Goal: Task Accomplishment & Management: Complete application form

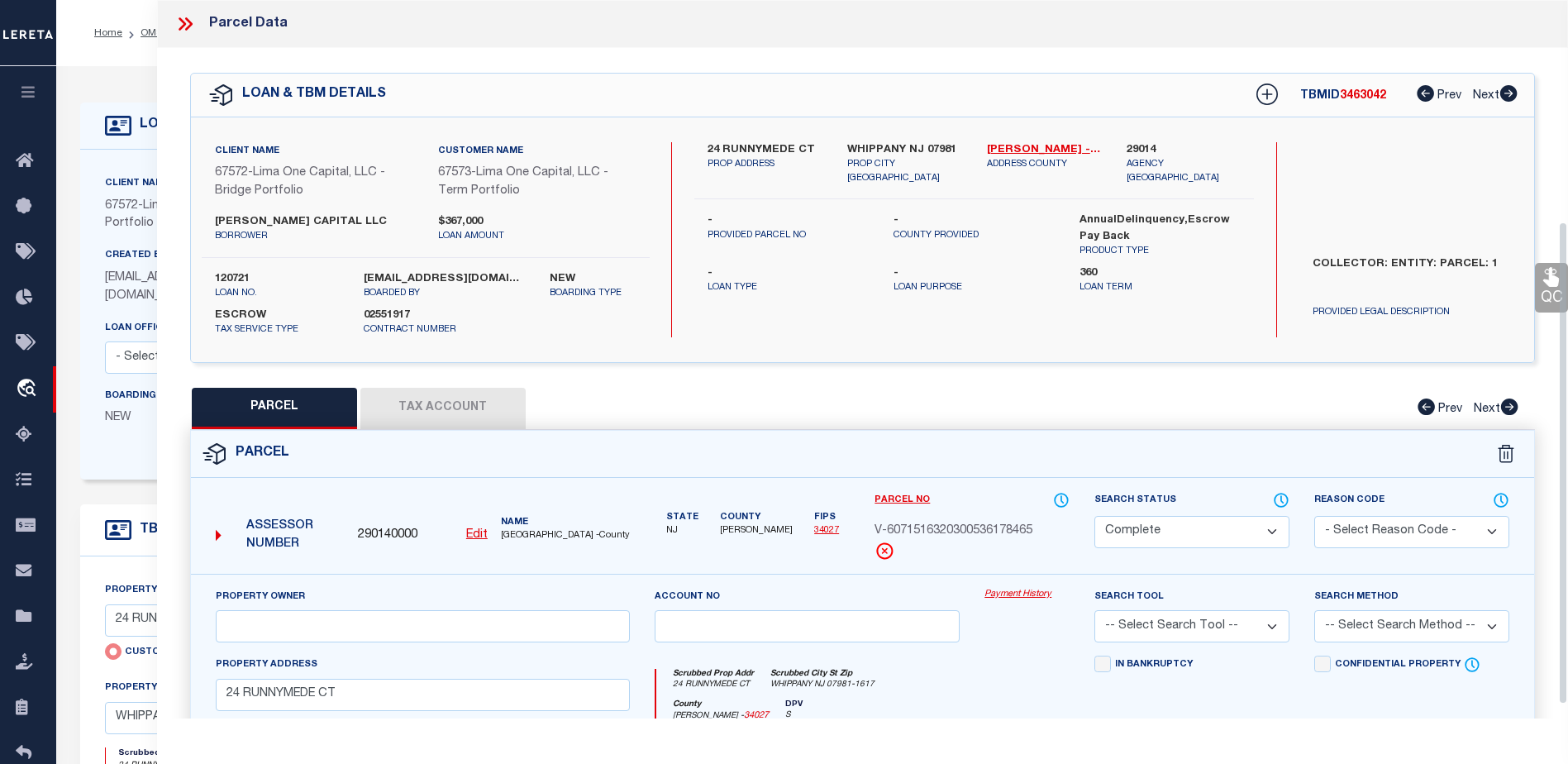
select select "CP"
select select "Escrow"
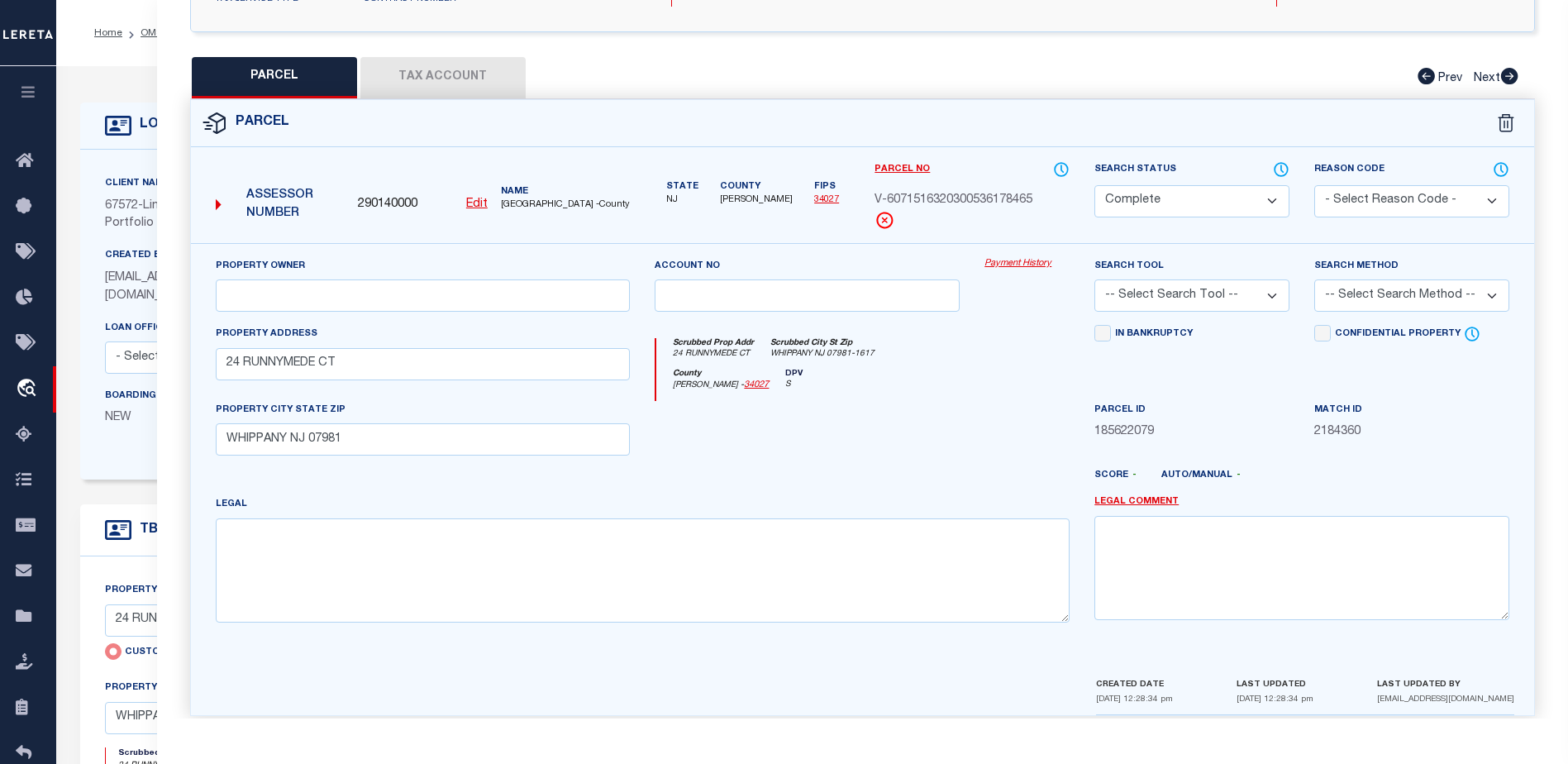
click at [682, 388] on icon "[PERSON_NAME] - 34027" at bounding box center [721, 385] width 96 height 14
drag, startPoint x: 682, startPoint y: 388, endPoint x: 698, endPoint y: 440, distance: 54.4
click at [698, 440] on div at bounding box center [807, 435] width 330 height 68
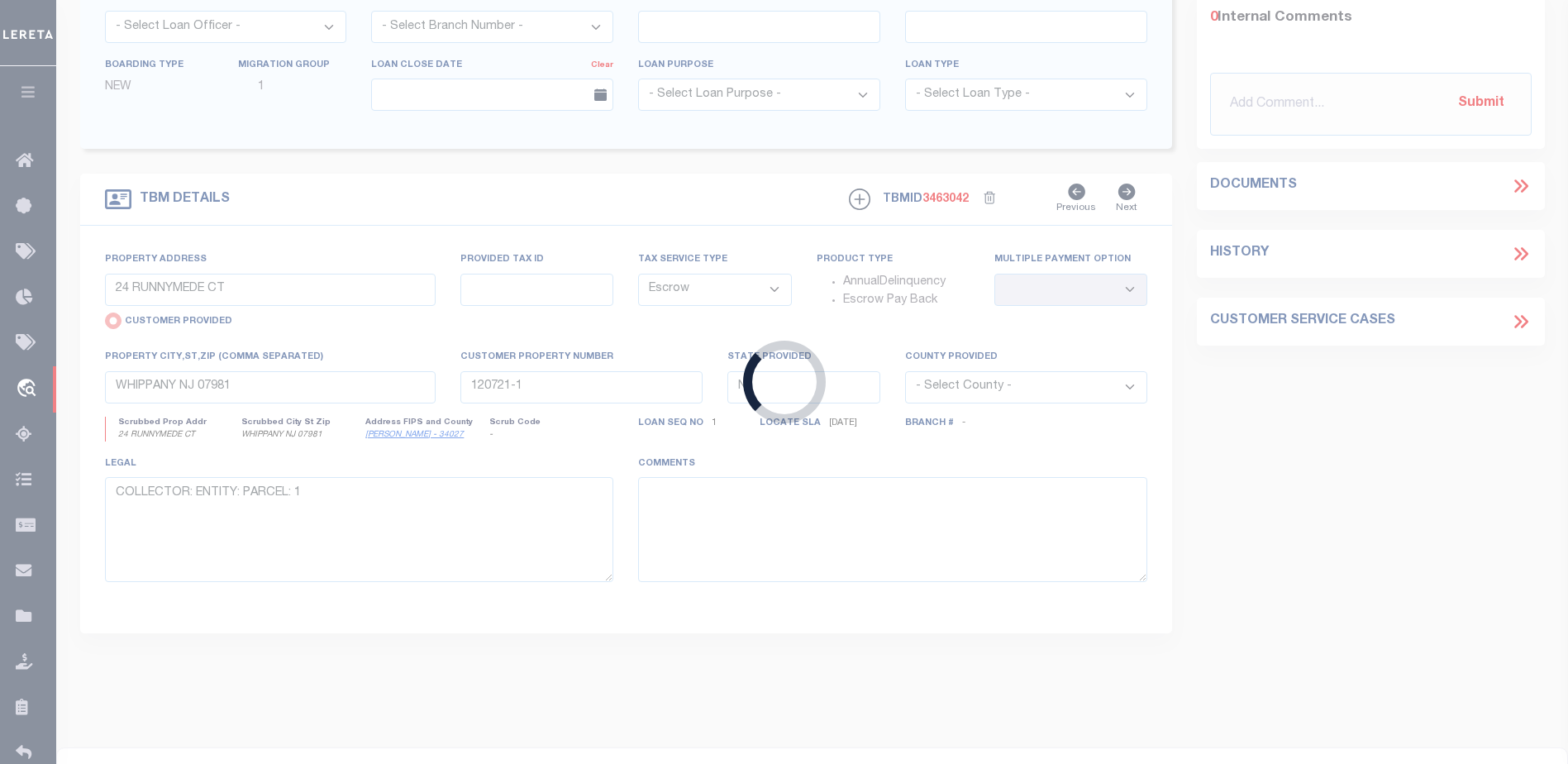
scroll to position [348, 0]
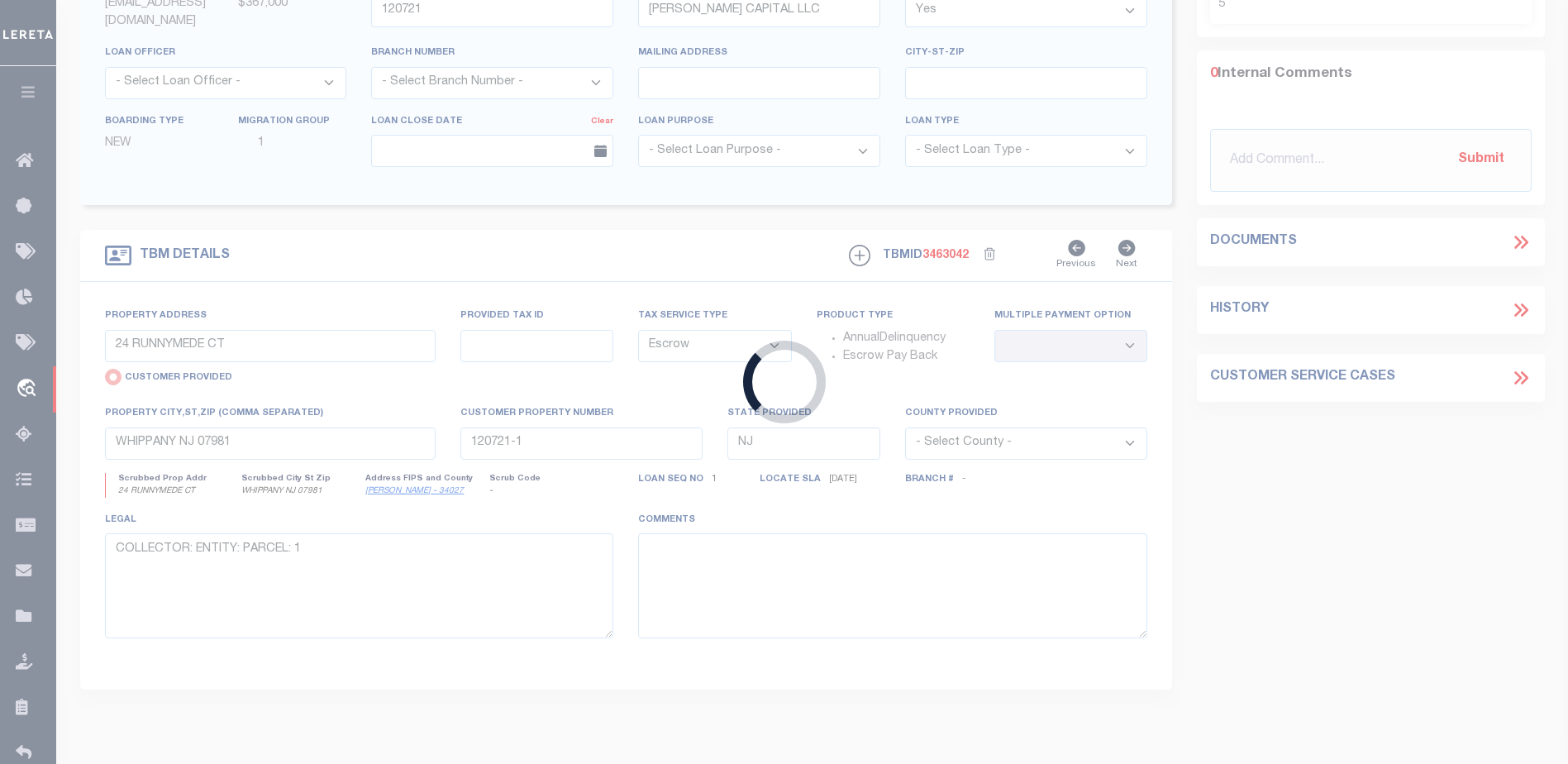
click at [30, 57] on div "Loading..." at bounding box center [784, 382] width 1568 height 764
click at [26, 164] on div "Loading..." at bounding box center [784, 382] width 1568 height 764
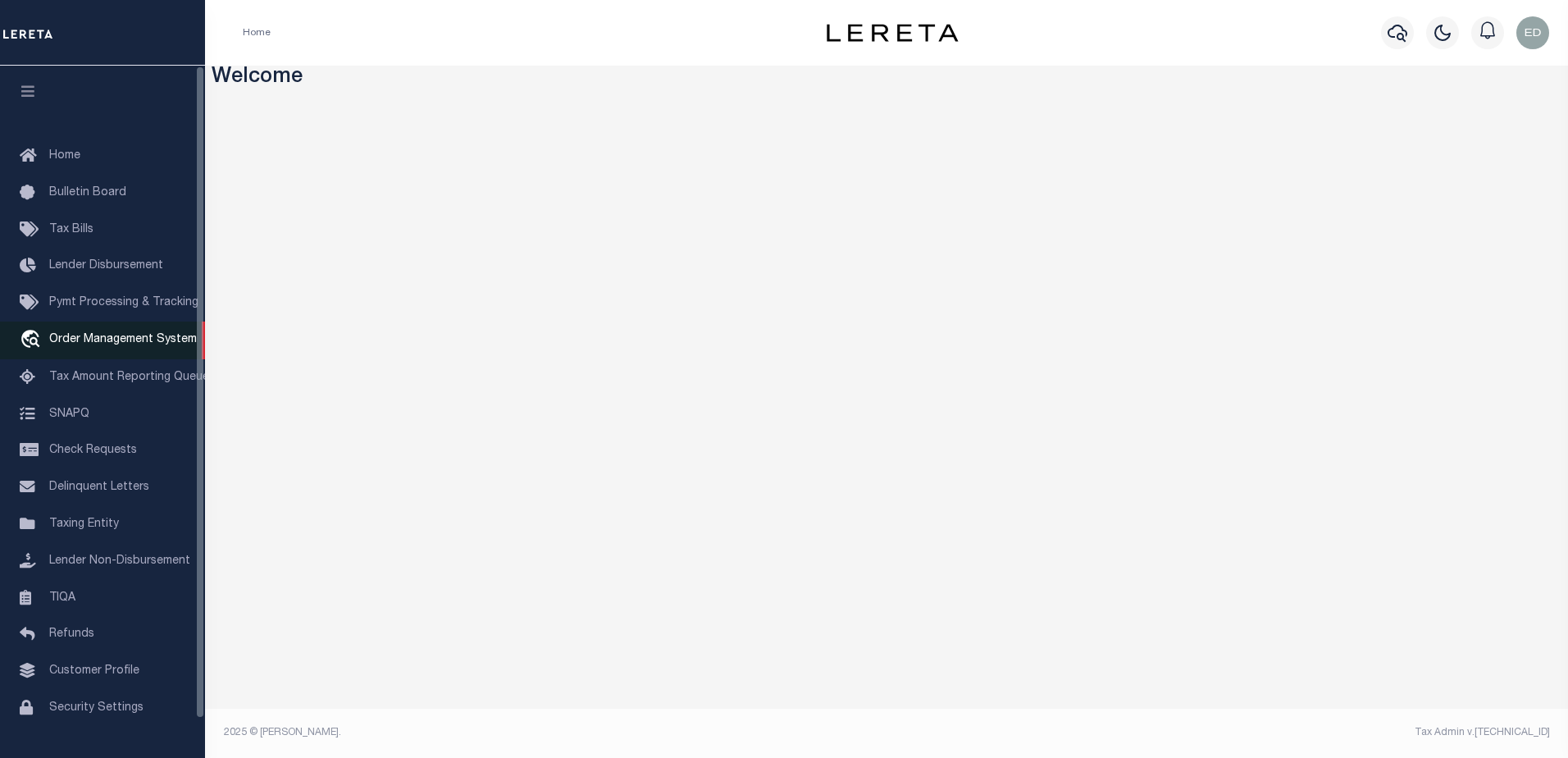
click at [112, 342] on span "Order Management System" at bounding box center [123, 340] width 148 height 12
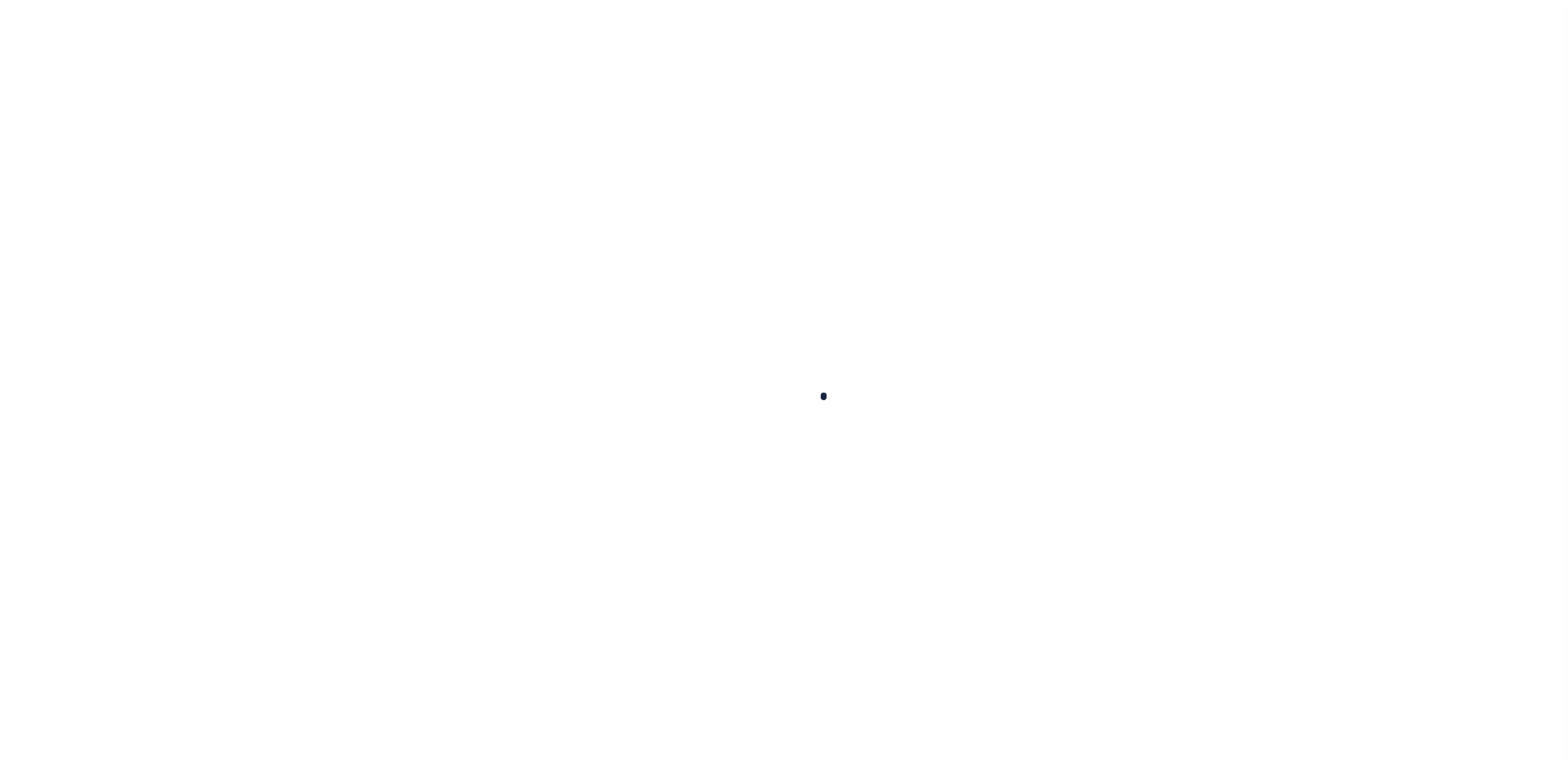
scroll to position [42, 0]
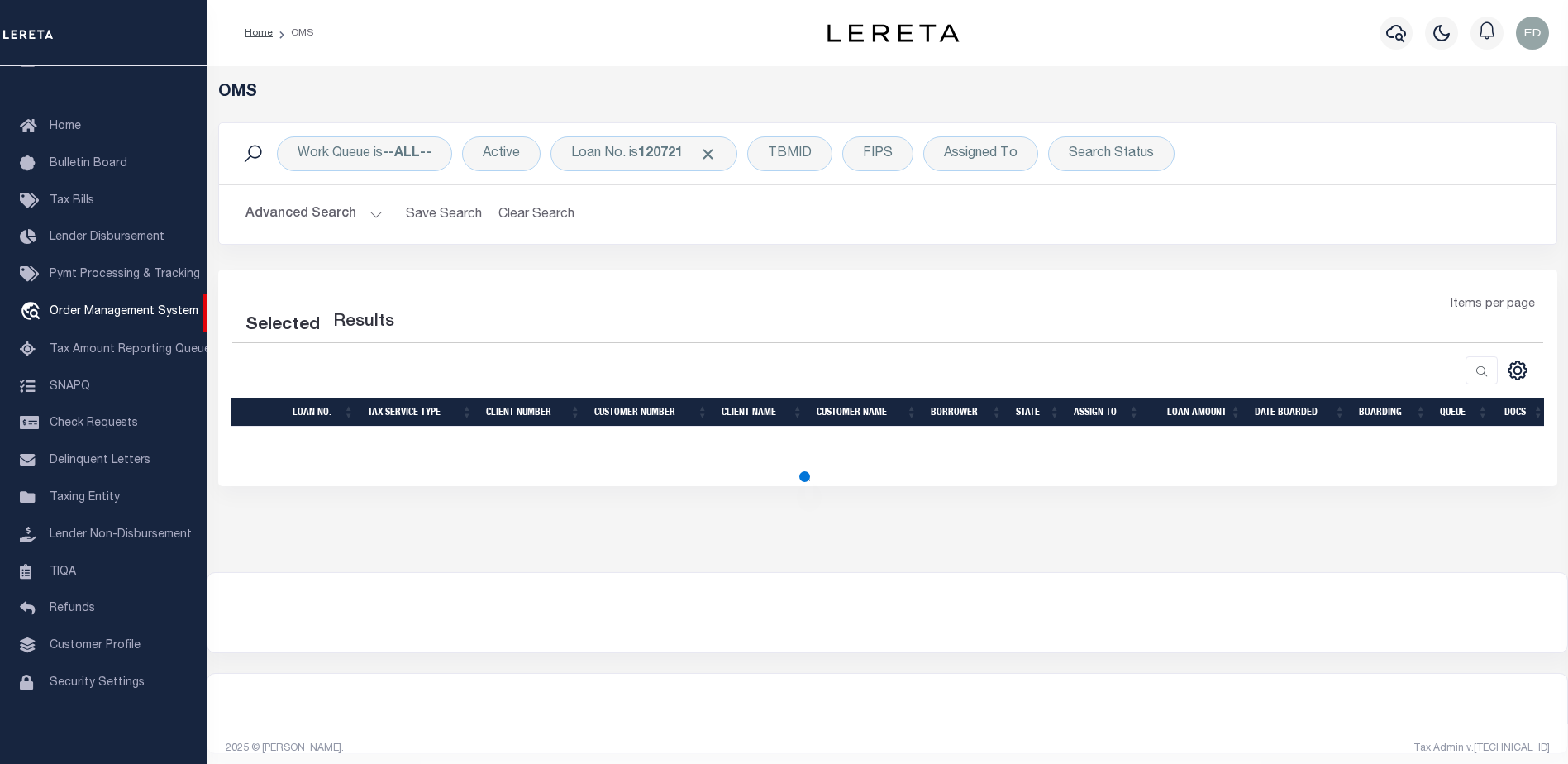
select select "200"
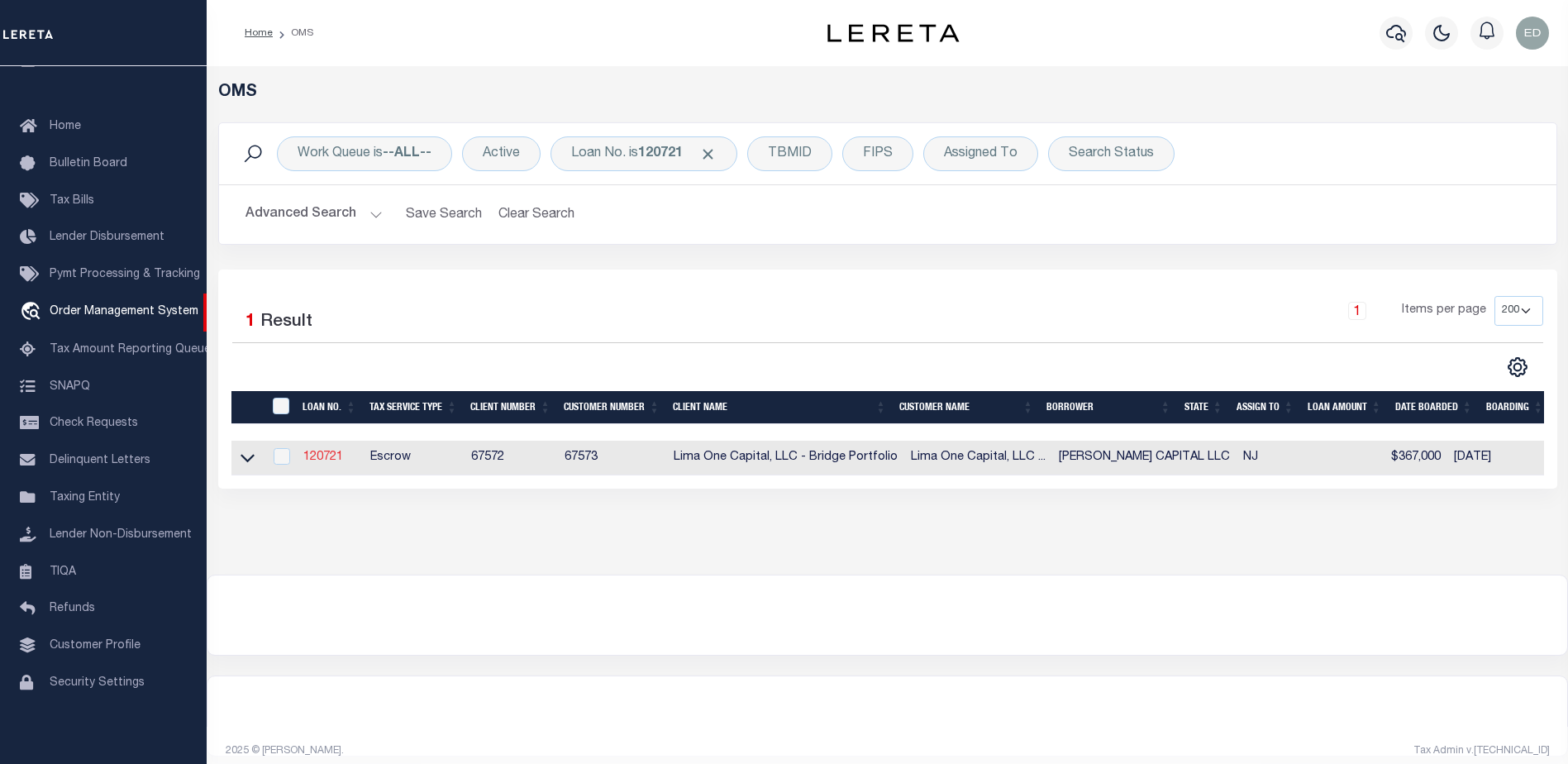
click at [324, 453] on link "120721" at bounding box center [323, 457] width 40 height 12
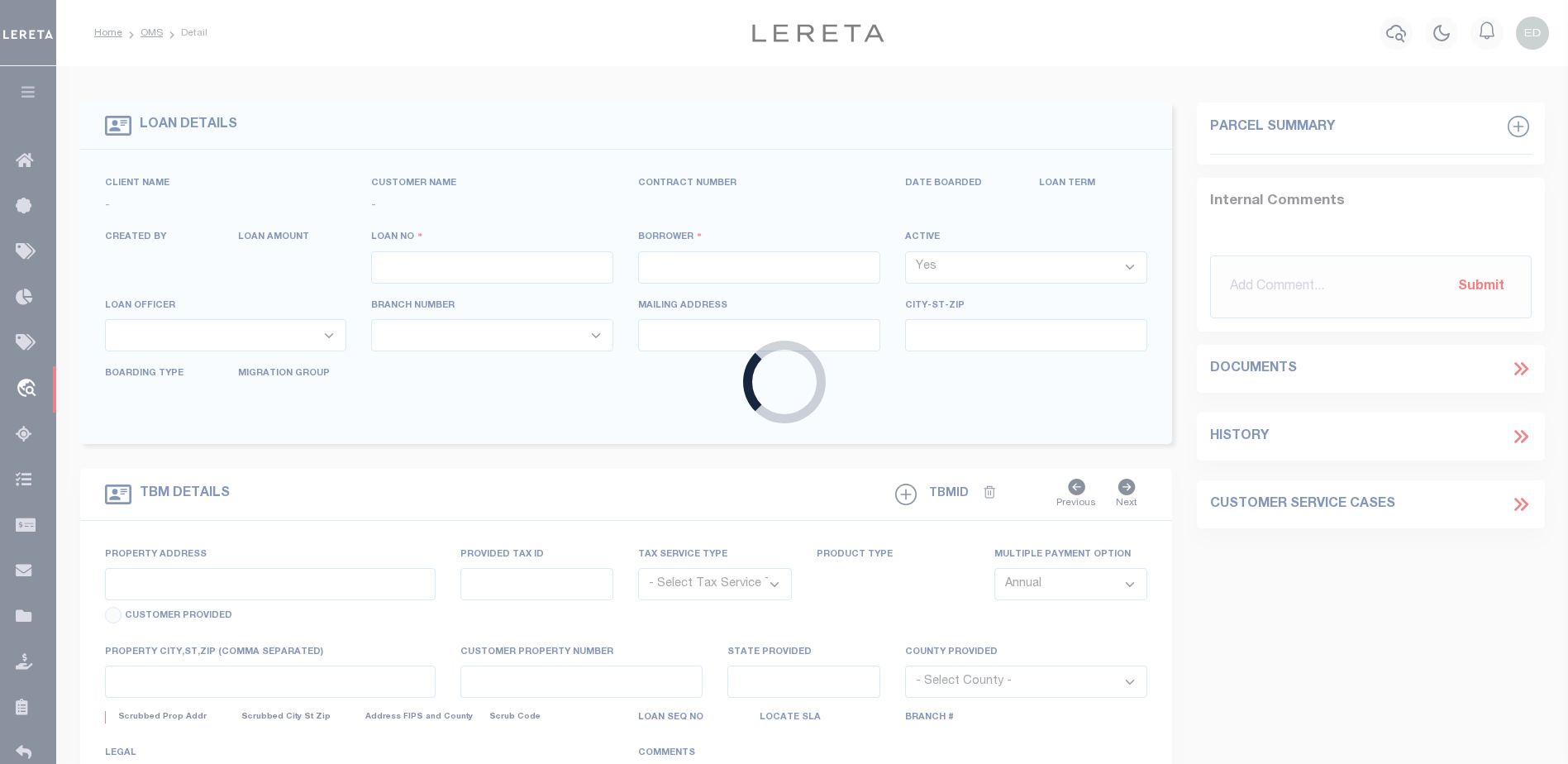
type input "120721"
type input "[PERSON_NAME] CAPITAL LLC"
select select
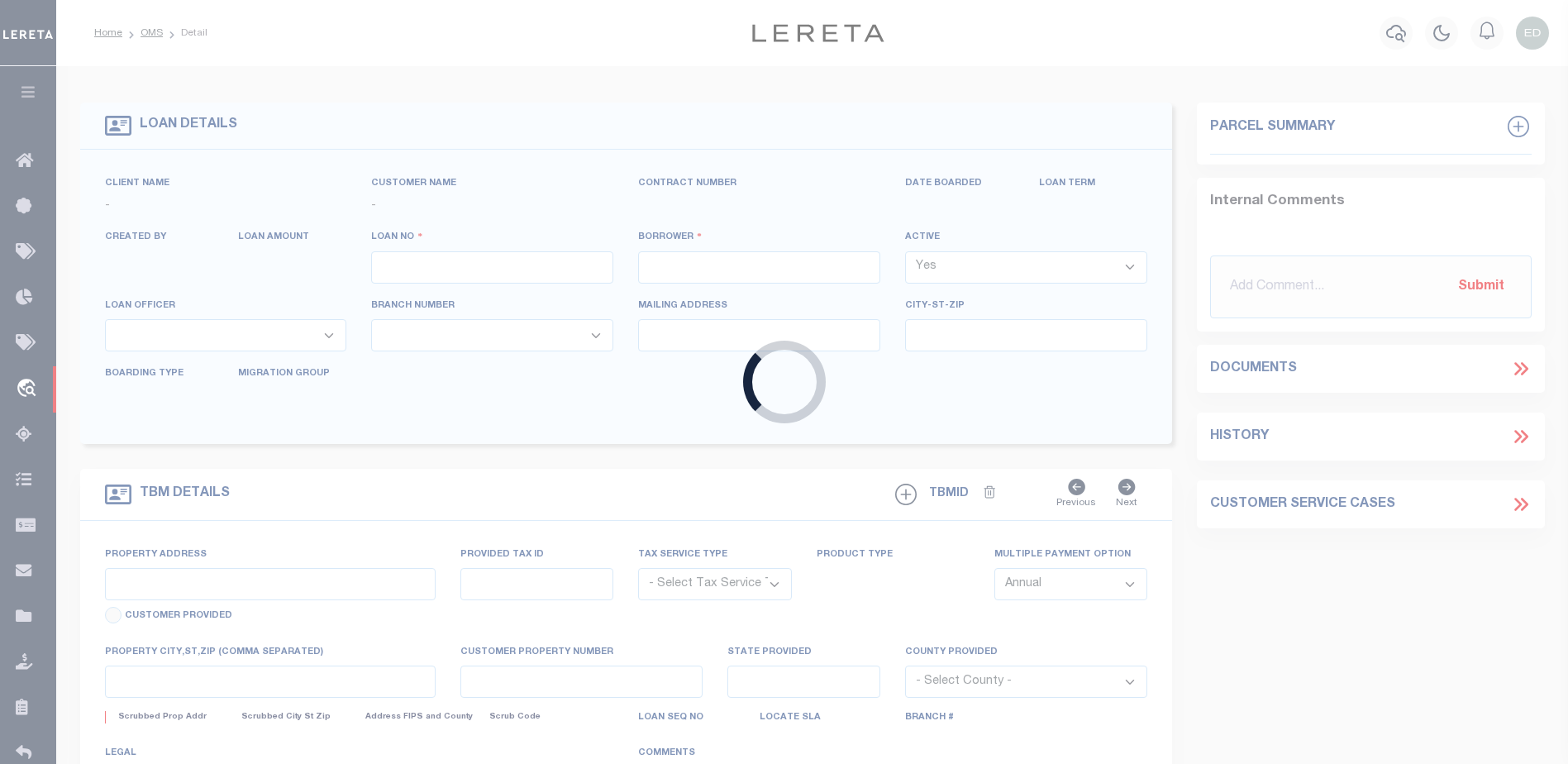
select select
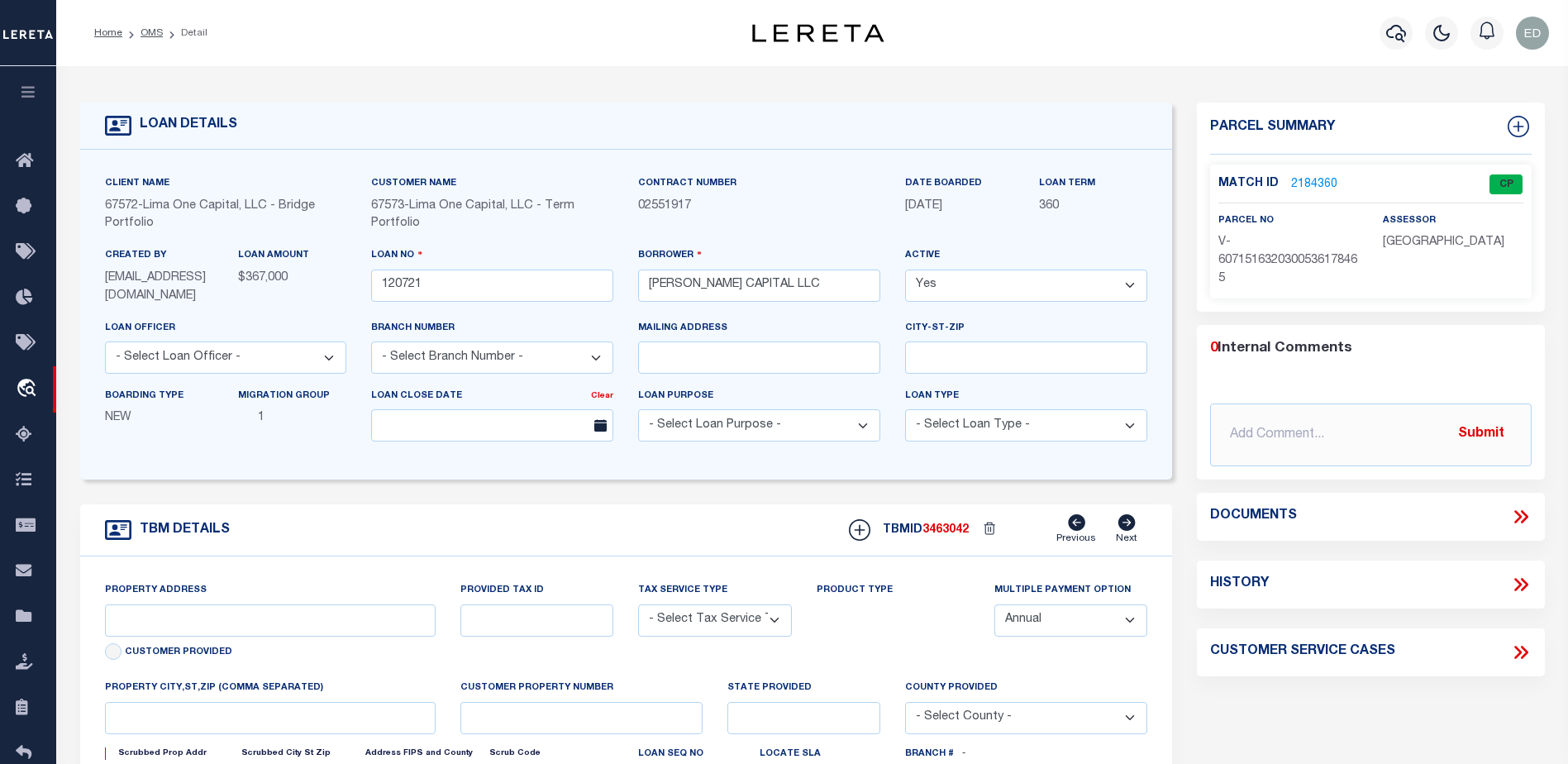
type input "24 RUNNYMEDE CT"
radio input "true"
select select "Escrow"
select select
type input "WHIPPANY NJ 07981"
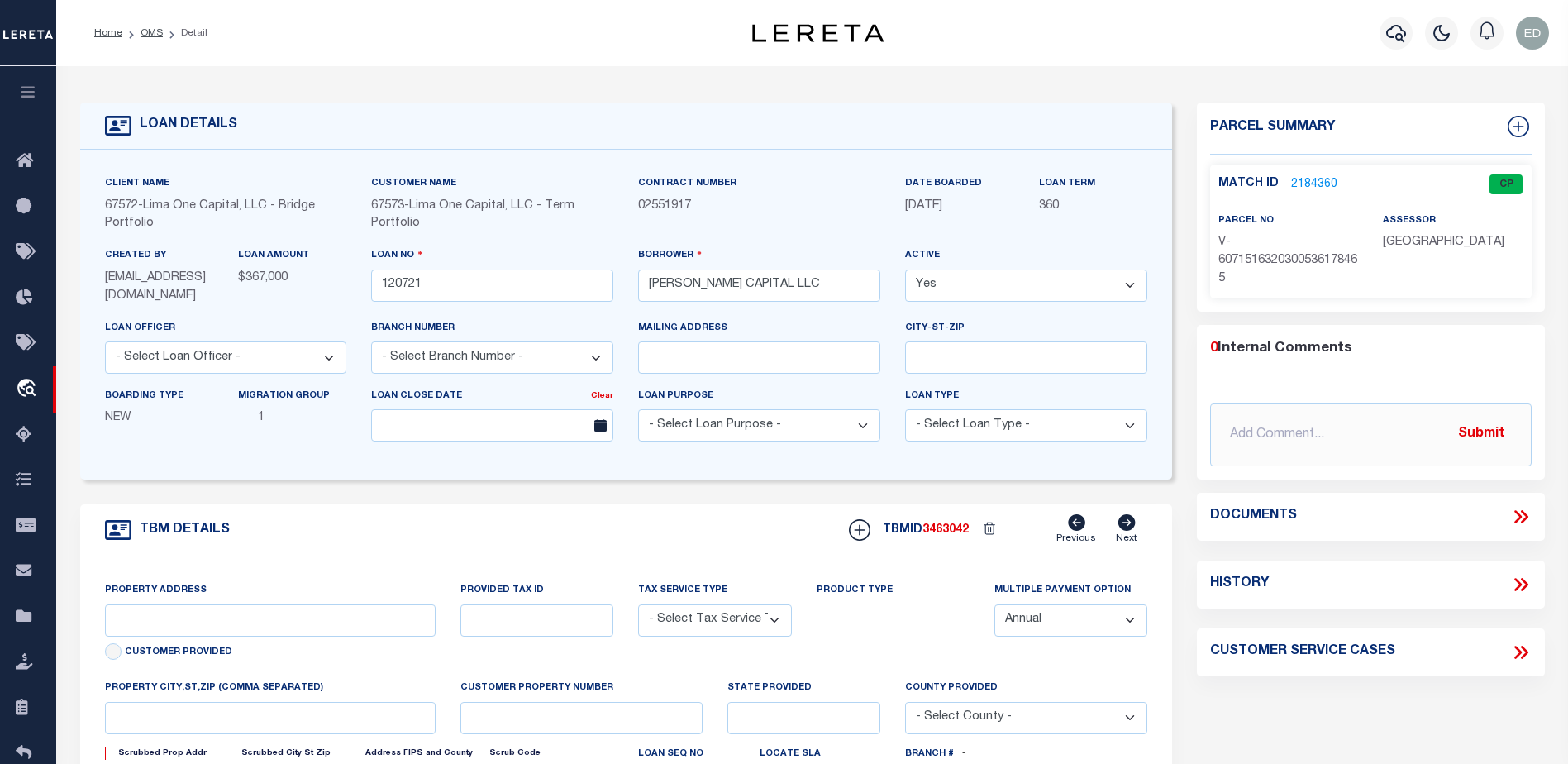
type input "120721-1"
type input "NJ"
type textarea "COLLECTOR: ENTITY: PARCEL: 1"
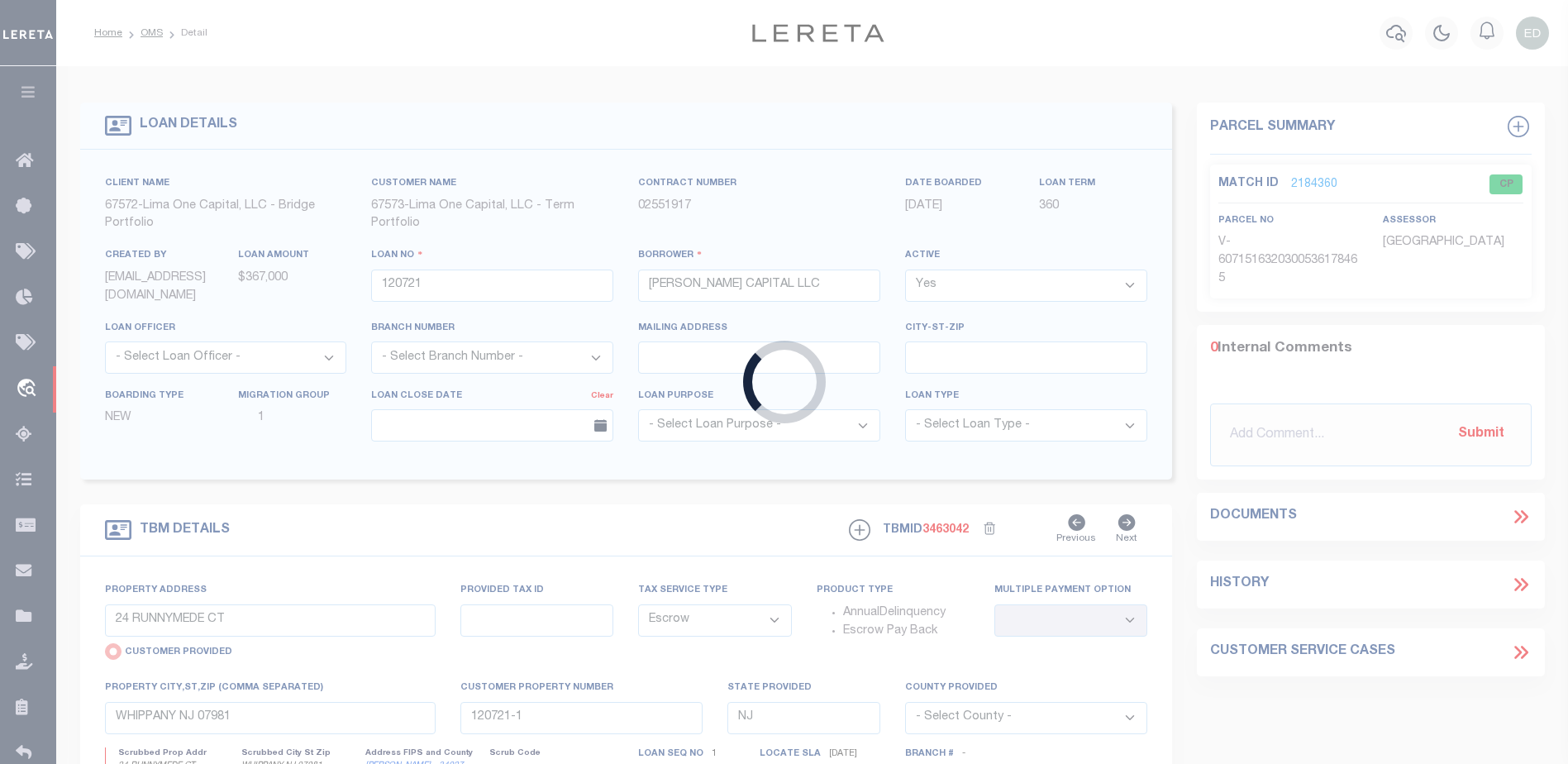
type input "188995"
type input "[PERSON_NAME]"
select select
select select "10"
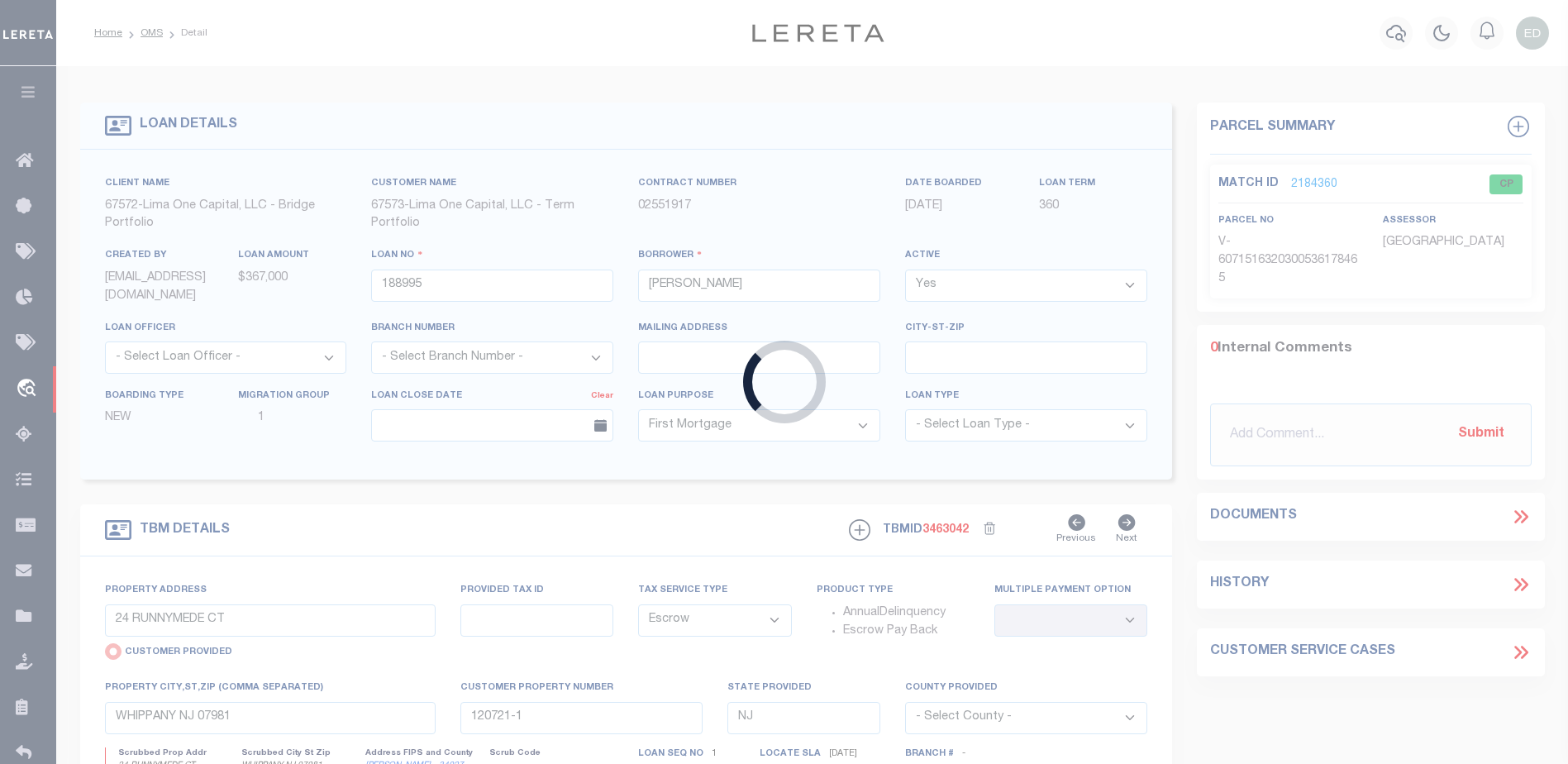
type input "1927 Ramble Branch Dr."
radio input "false"
type input "[PHONE_NUMBER]"
select select
type input "Columbus OH 43220"
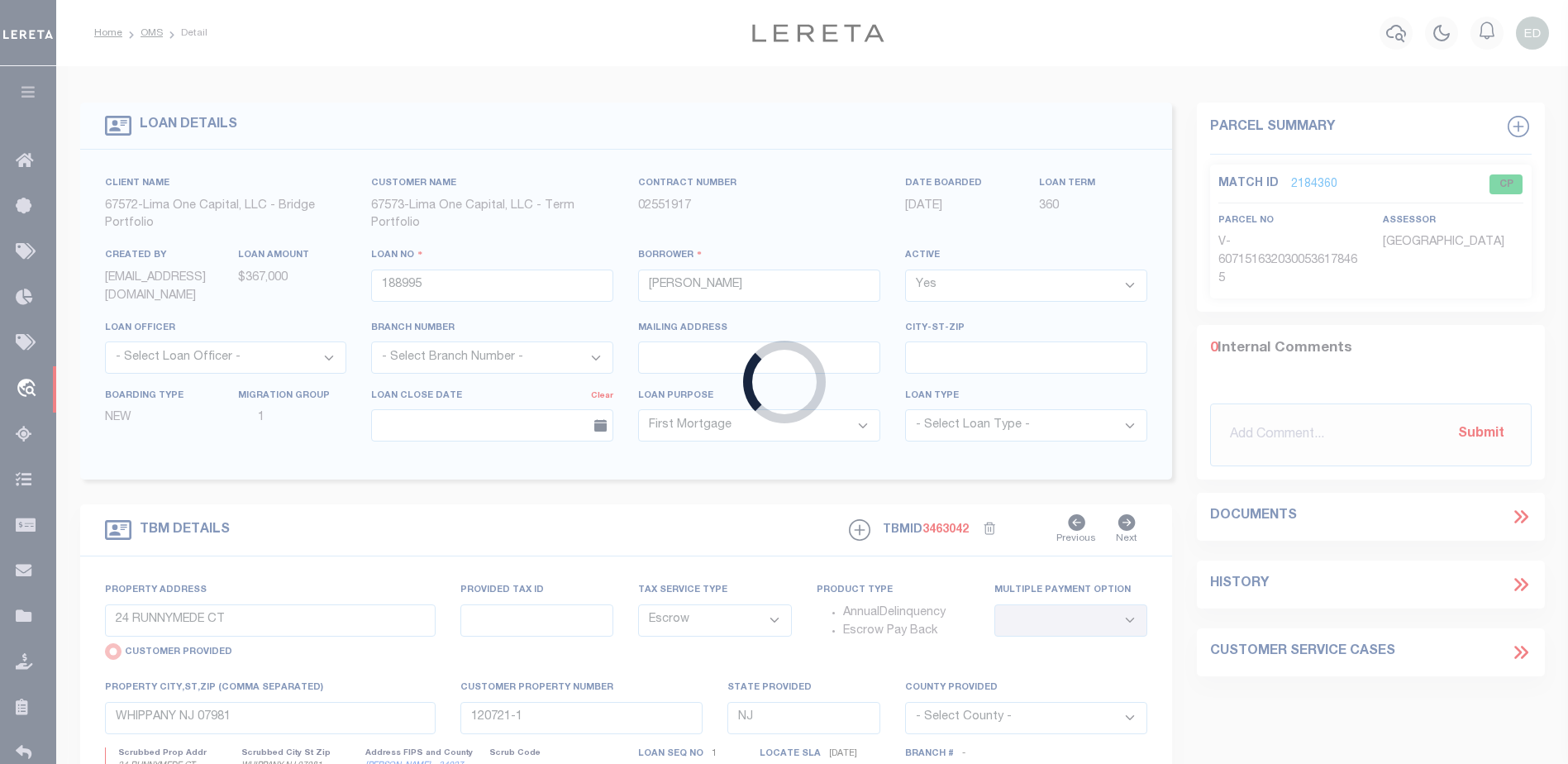
type input "OH"
select select
select select "9348"
select select "3700"
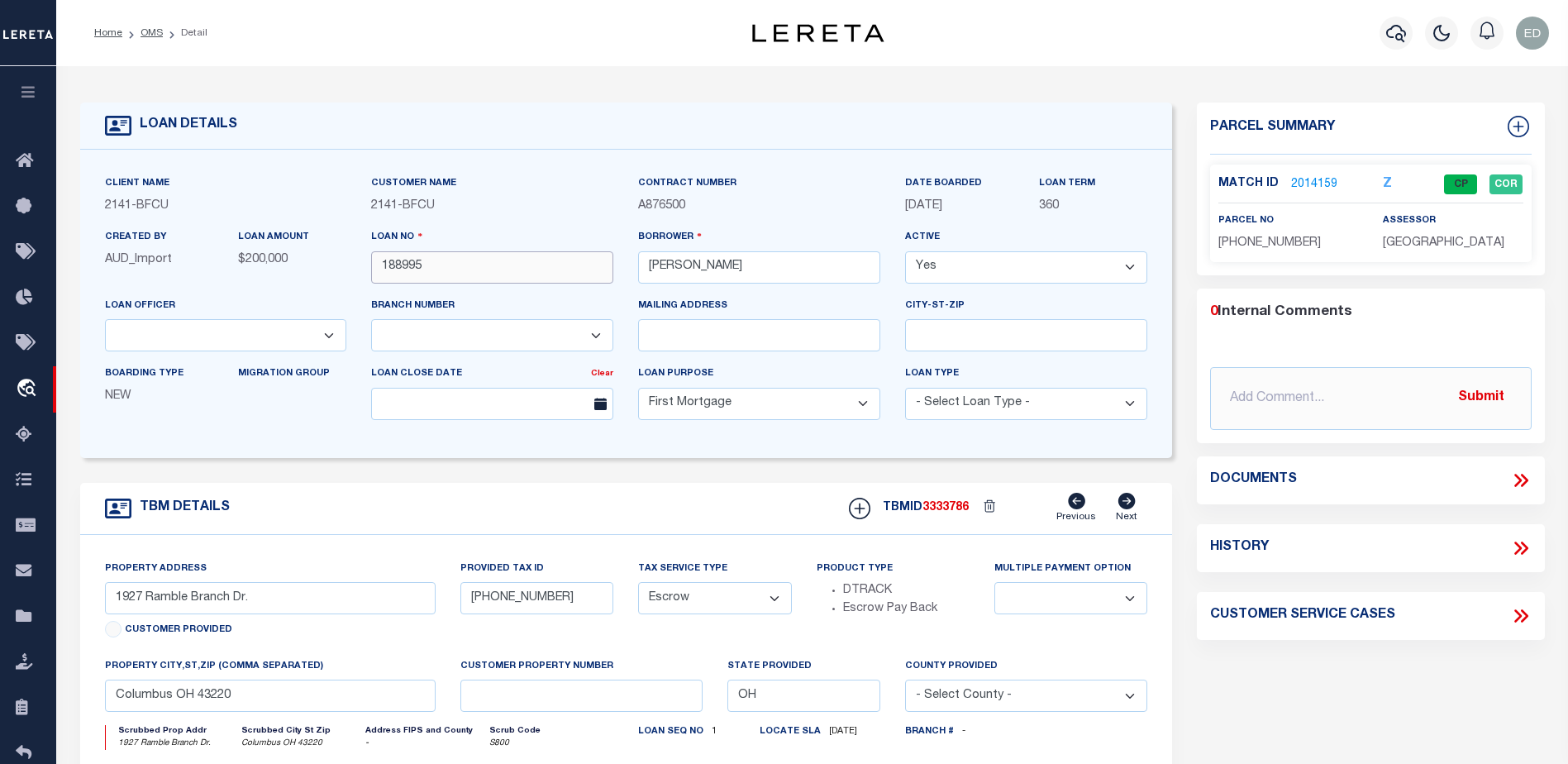
click at [410, 266] on input "188995" at bounding box center [492, 267] width 242 height 32
